Goal: Transaction & Acquisition: Purchase product/service

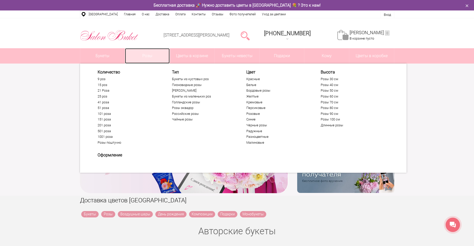
click at [148, 60] on link "Розы" at bounding box center [147, 55] width 45 height 15
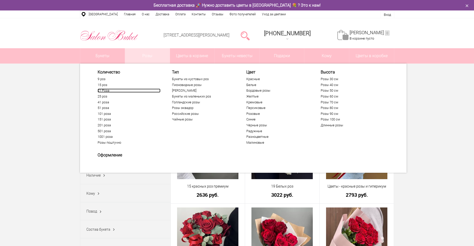
click at [102, 90] on link "21 Роза" at bounding box center [129, 91] width 63 height 4
